Goal: Information Seeking & Learning: Learn about a topic

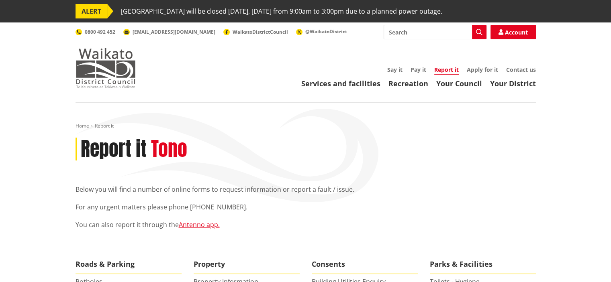
drag, startPoint x: 72, startPoint y: 82, endPoint x: 84, endPoint y: 74, distance: 14.5
click at [84, 74] on div "Toggle search Toggle navigation Services and facilities Recreation Your Council…" at bounding box center [306, 56] width 472 height 63
click at [84, 78] on img at bounding box center [106, 68] width 60 height 40
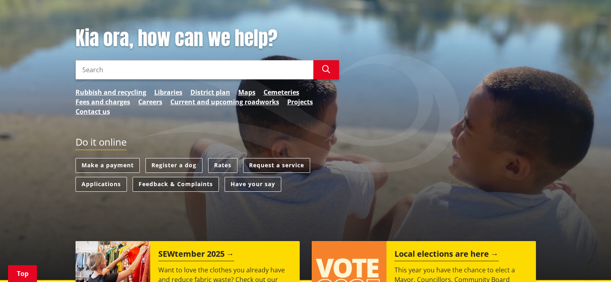
scroll to position [121, 0]
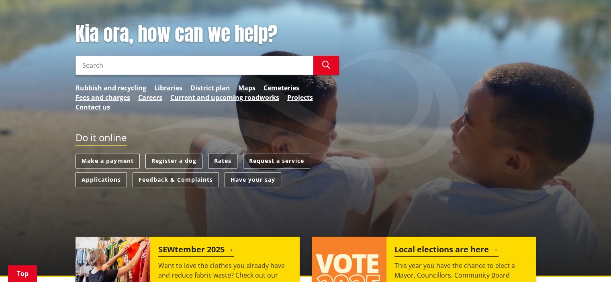
click at [212, 163] on link "Rates" at bounding box center [222, 161] width 29 height 15
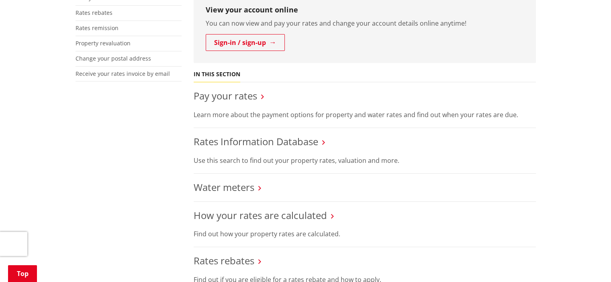
scroll to position [281, 0]
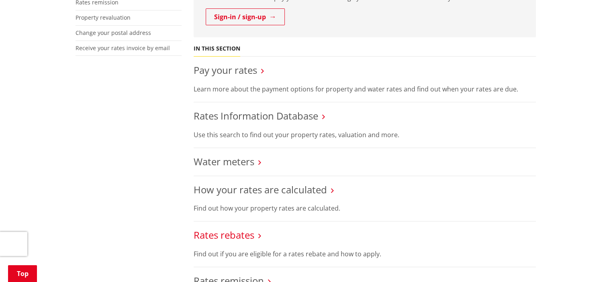
click at [236, 236] on link "Rates rebates" at bounding box center [224, 235] width 61 height 13
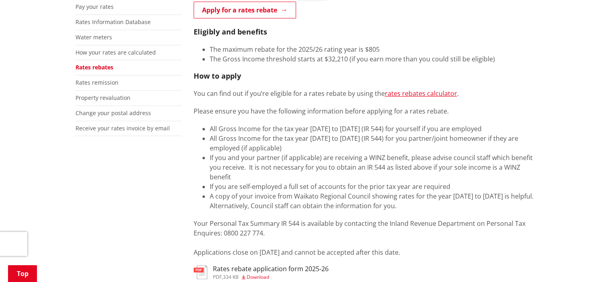
scroll to position [241, 0]
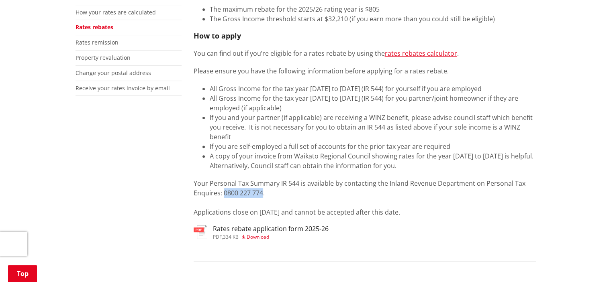
drag, startPoint x: 262, startPoint y: 193, endPoint x: 224, endPoint y: 197, distance: 38.4
click at [224, 197] on p "Your Personal Tax Summary IR 544 is available by contacting the Inland Revenue …" at bounding box center [365, 198] width 342 height 39
copy p "0800 227 774"
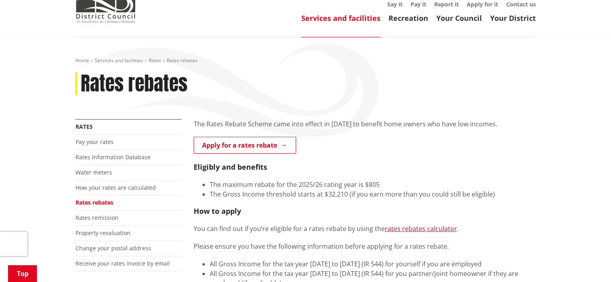
scroll to position [0, 0]
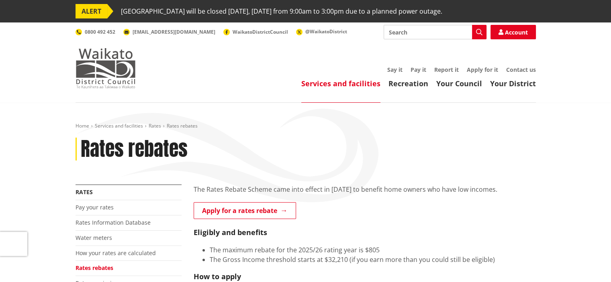
click at [117, 84] on img at bounding box center [106, 68] width 60 height 40
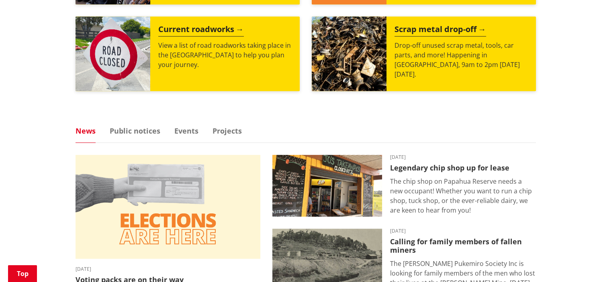
scroll to position [442, 0]
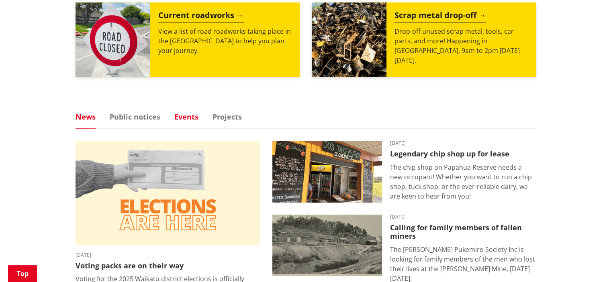
click at [182, 117] on link "Events" at bounding box center [186, 116] width 24 height 7
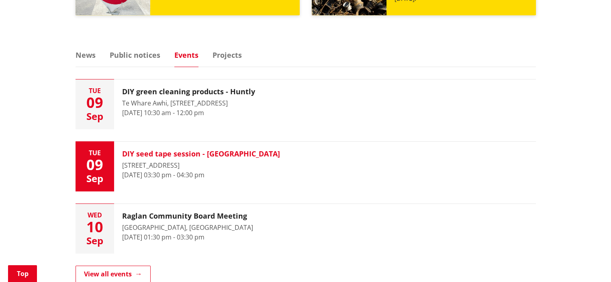
scroll to position [522, 0]
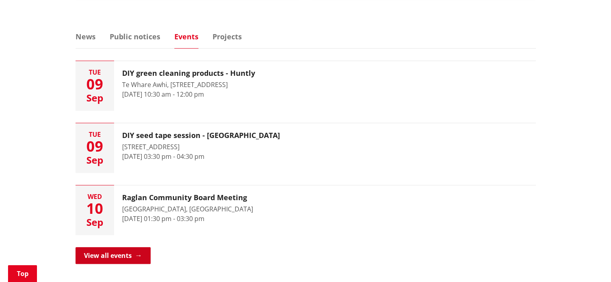
click at [133, 254] on link "View all events" at bounding box center [113, 255] width 75 height 17
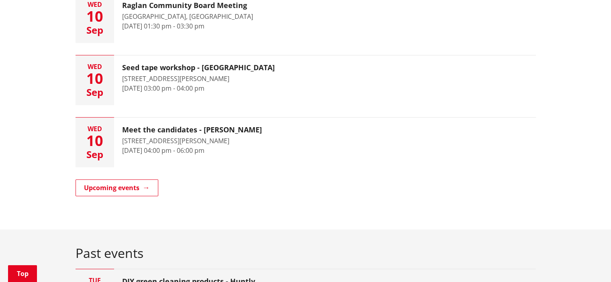
scroll to position [321, 0]
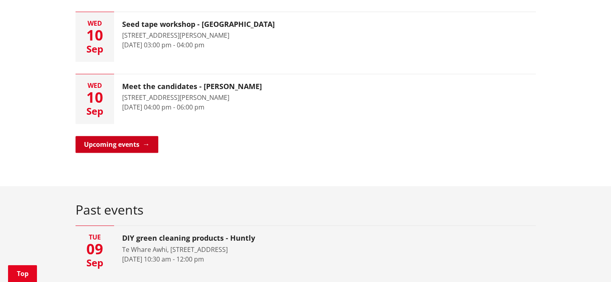
click at [147, 140] on link "Upcoming events" at bounding box center [117, 144] width 83 height 17
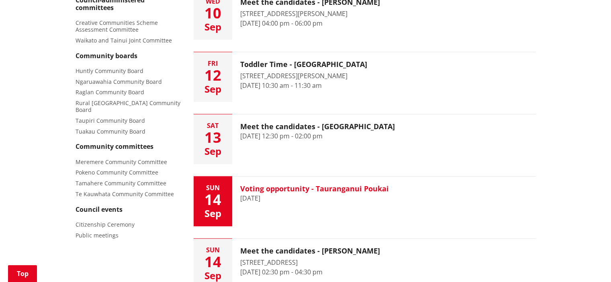
scroll to position [402, 0]
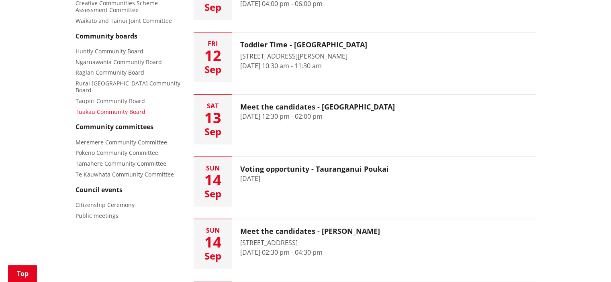
click at [105, 108] on span "Tuakau Community Board" at bounding box center [111, 112] width 70 height 8
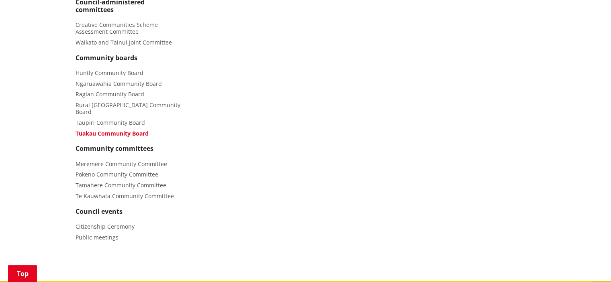
scroll to position [362, 0]
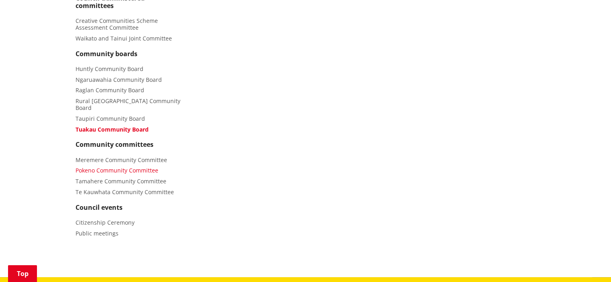
click at [114, 167] on span "Pokeno Community Committee" at bounding box center [117, 171] width 83 height 8
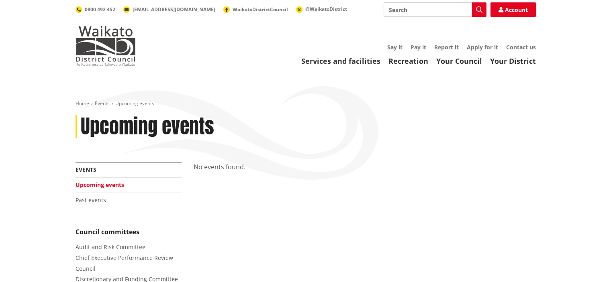
scroll to position [362, 0]
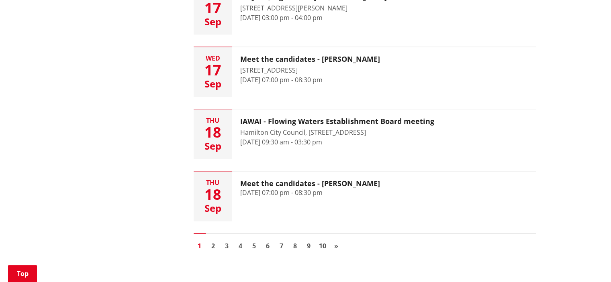
scroll to position [1205, 0]
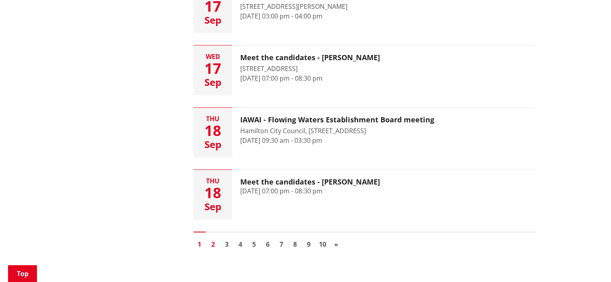
click at [215, 239] on link "2" at bounding box center [213, 245] width 12 height 12
click at [212, 239] on link "2" at bounding box center [213, 245] width 12 height 12
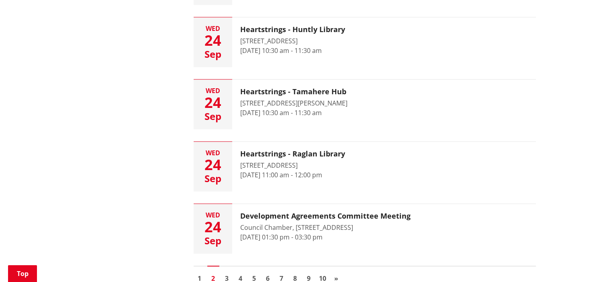
scroll to position [1165, 0]
click at [230, 276] on link "3" at bounding box center [227, 278] width 12 height 12
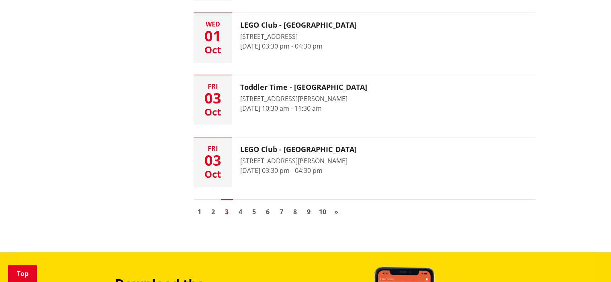
scroll to position [1245, 0]
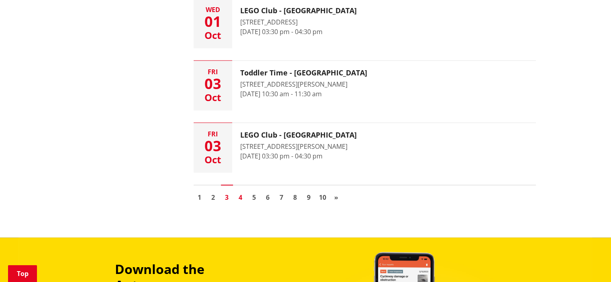
click at [242, 197] on link "4" at bounding box center [241, 198] width 12 height 12
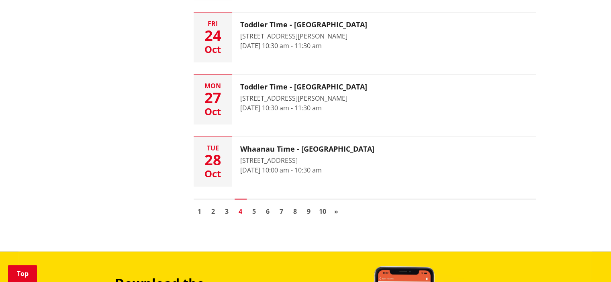
scroll to position [1286, 0]
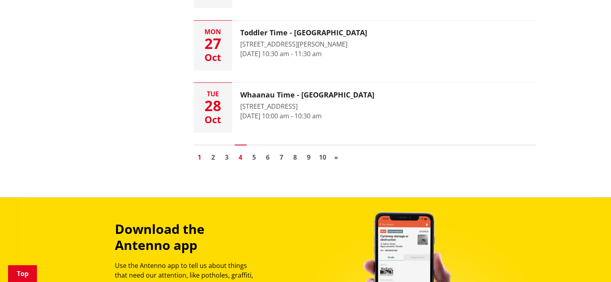
click at [201, 154] on link "1" at bounding box center [200, 157] width 12 height 12
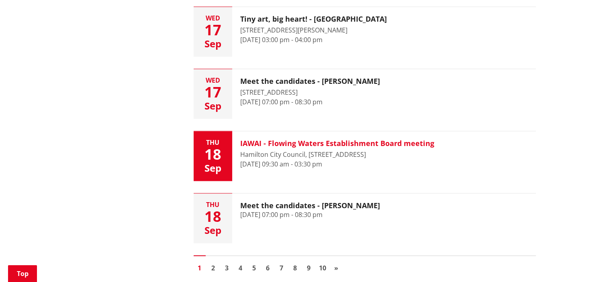
scroll to position [1205, 0]
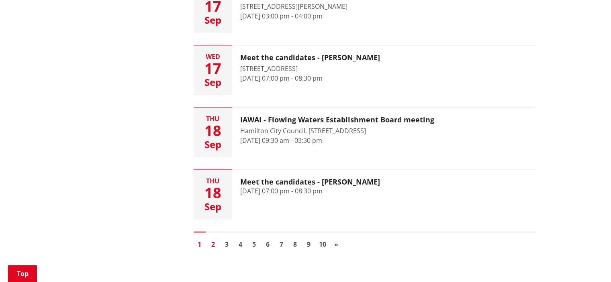
click at [210, 239] on link "2" at bounding box center [213, 245] width 12 height 12
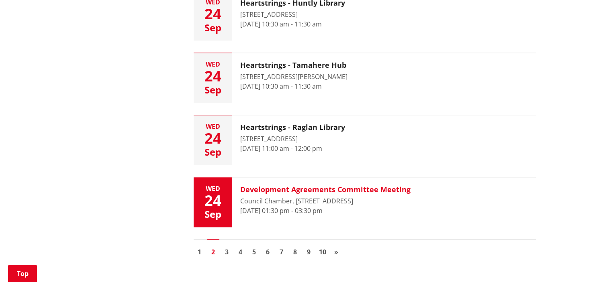
scroll to position [1205, 0]
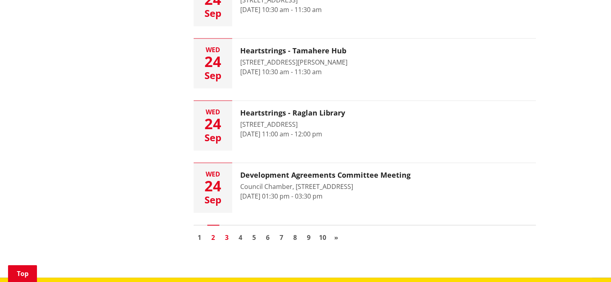
click at [229, 239] on link "3" at bounding box center [227, 238] width 12 height 12
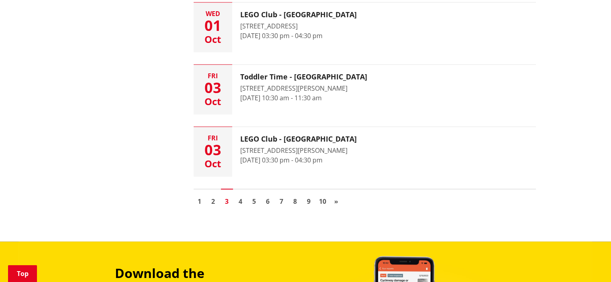
scroll to position [1286, 0]
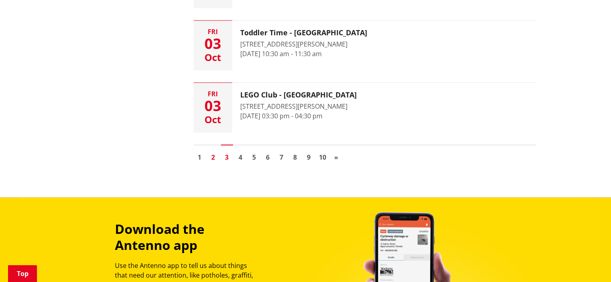
click at [212, 157] on link "2" at bounding box center [213, 157] width 12 height 12
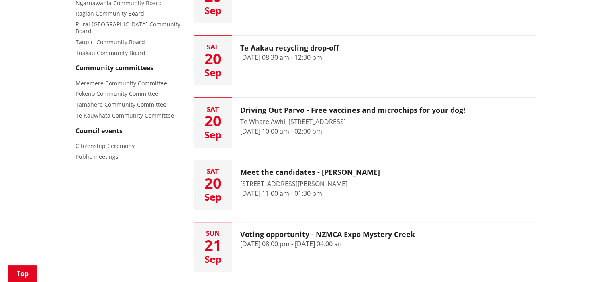
scroll to position [442, 0]
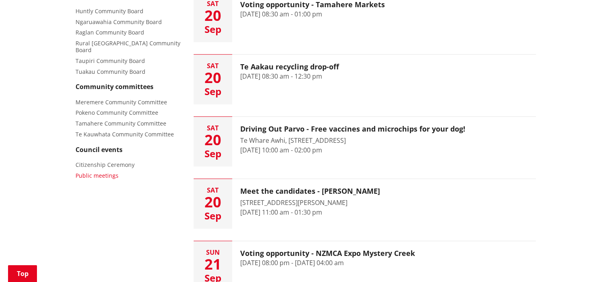
click at [113, 172] on span "Public meetings" at bounding box center [97, 176] width 43 height 8
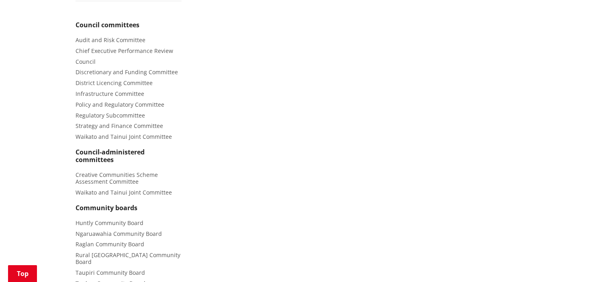
scroll to position [281, 0]
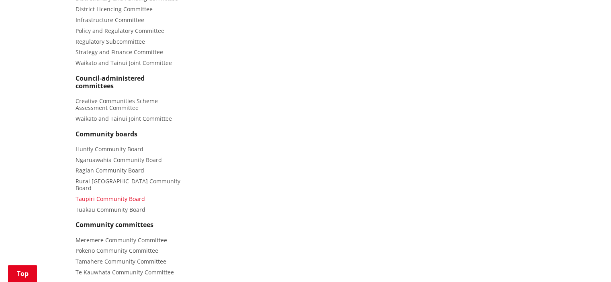
click at [123, 195] on span "Taupiri Community Board" at bounding box center [111, 199] width 70 height 8
click at [124, 206] on span "Tuakau Community Board" at bounding box center [111, 210] width 70 height 8
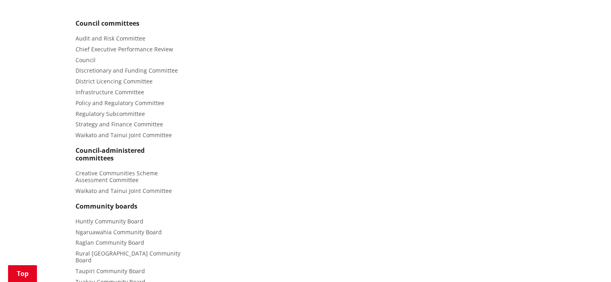
scroll to position [201, 0]
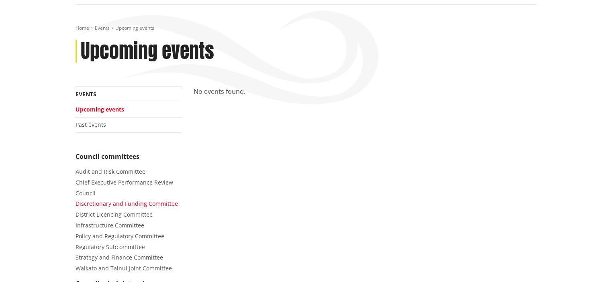
scroll to position [80, 0]
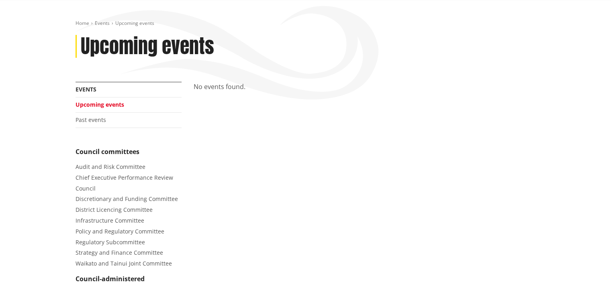
click at [108, 104] on link "Upcoming events" at bounding box center [100, 105] width 49 height 8
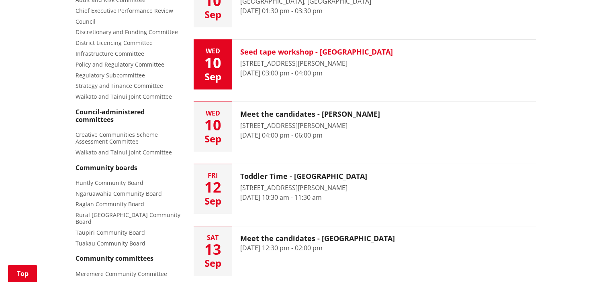
scroll to position [281, 0]
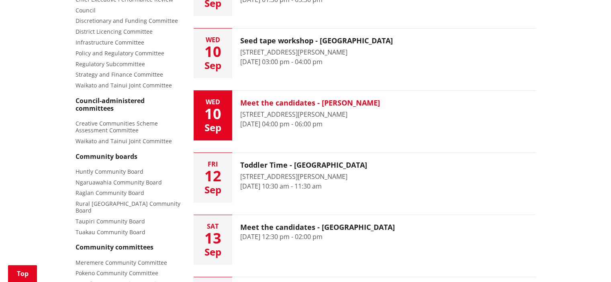
click at [335, 100] on h3 "Meet the candidates - [PERSON_NAME]" at bounding box center [310, 103] width 140 height 9
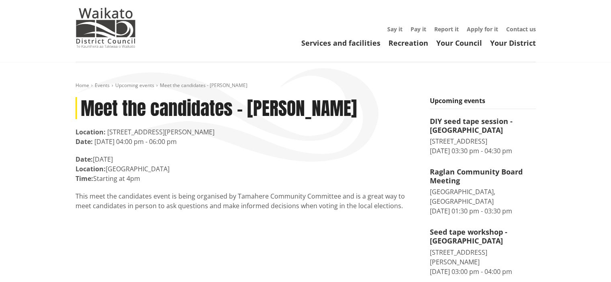
scroll to position [40, 0]
